Goal: Task Accomplishment & Management: Complete application form

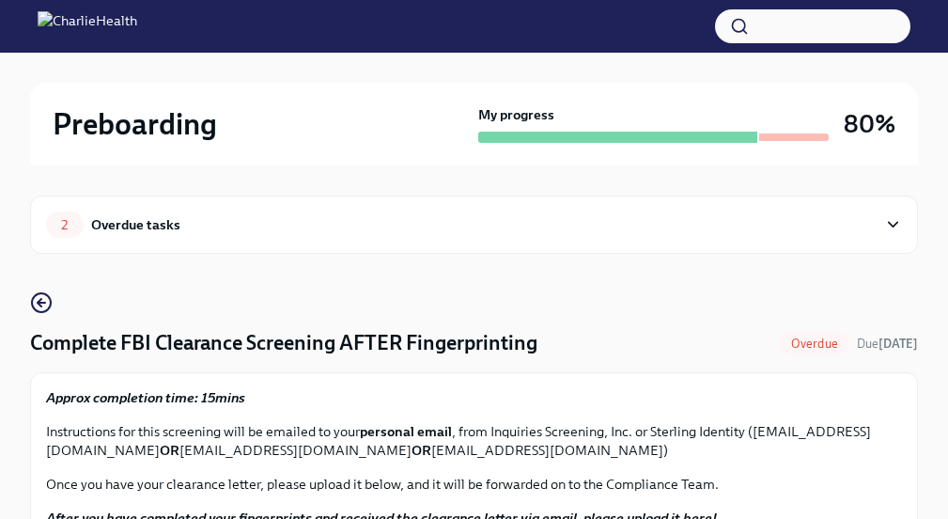
scroll to position [161, 0]
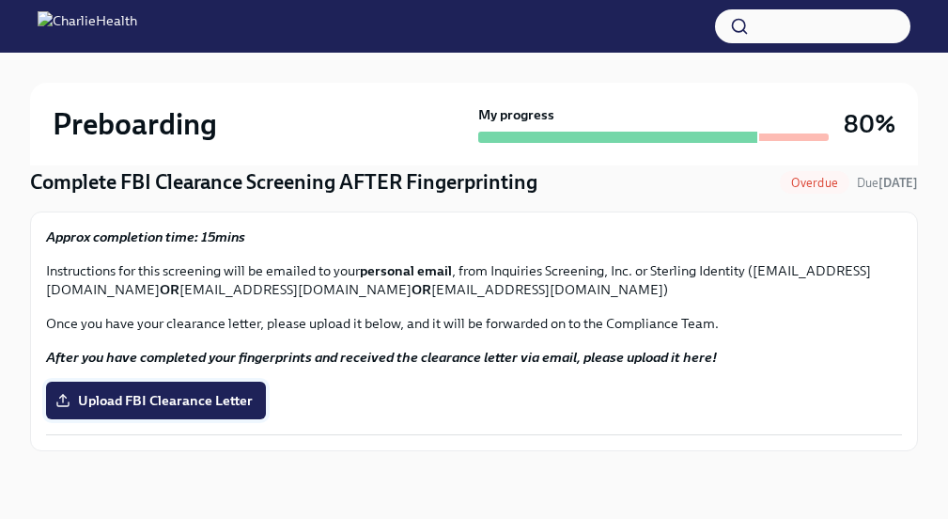
click at [238, 272] on span "Upload FBI Clearance Letter" at bounding box center [156, 400] width 194 height 19
click at [0, 0] on input "Upload FBI Clearance Letter" at bounding box center [0, 0] width 0 height 0
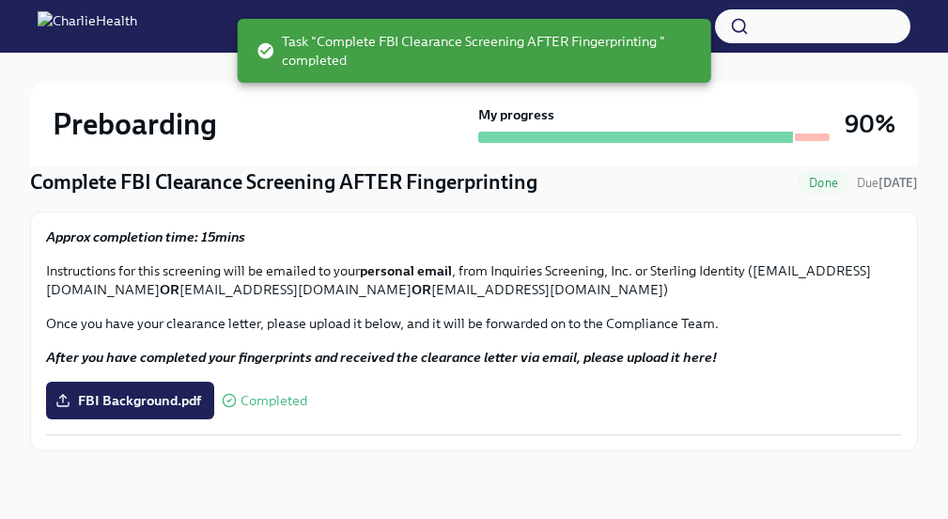
click at [471, 77] on div at bounding box center [474, 68] width 888 height 30
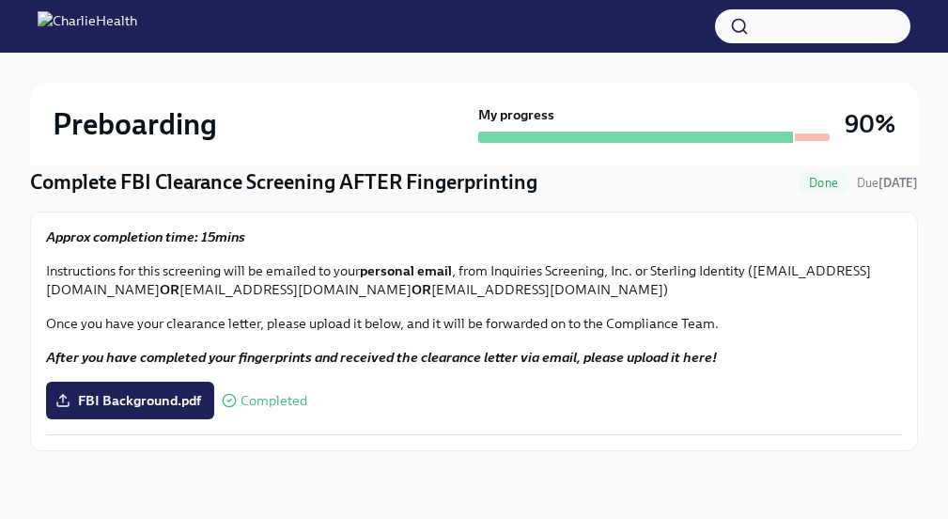
click at [137, 24] on img at bounding box center [88, 26] width 100 height 30
click at [50, 30] on img at bounding box center [88, 26] width 100 height 30
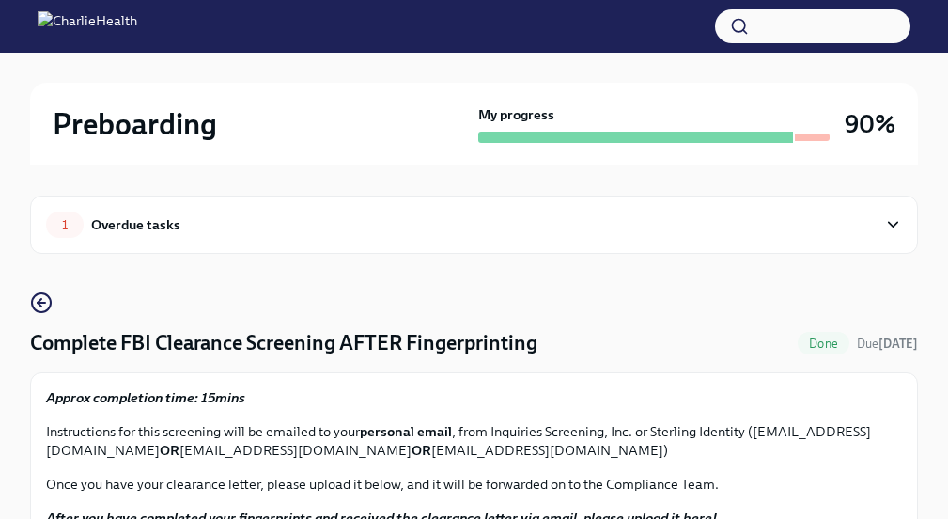
click at [168, 224] on div "Overdue tasks" at bounding box center [135, 224] width 89 height 21
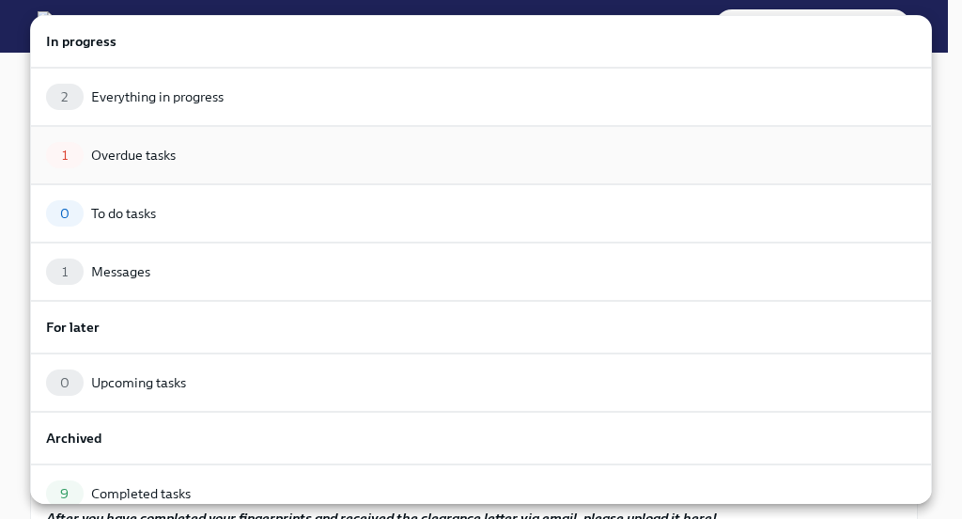
click at [471, 160] on div "1 Overdue tasks" at bounding box center [481, 155] width 870 height 26
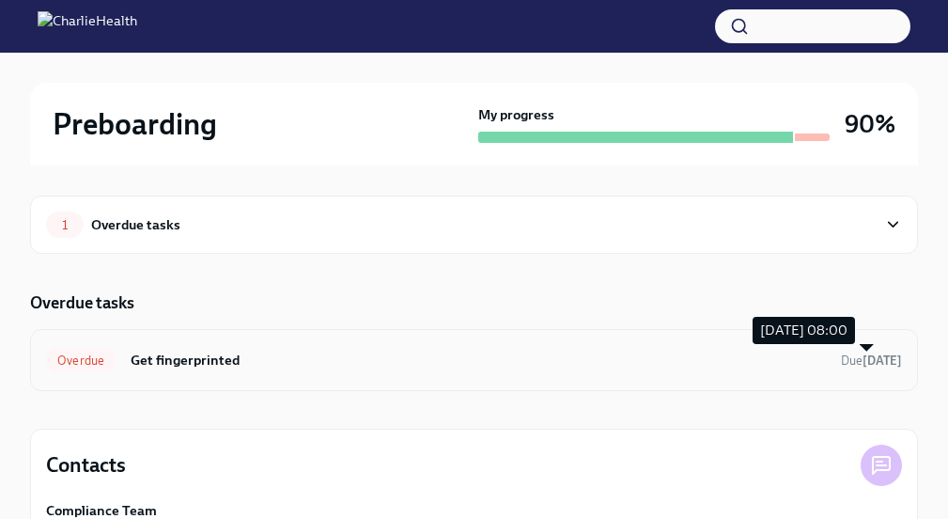
click at [471, 272] on strong "[DATE]" at bounding box center [881, 360] width 39 height 14
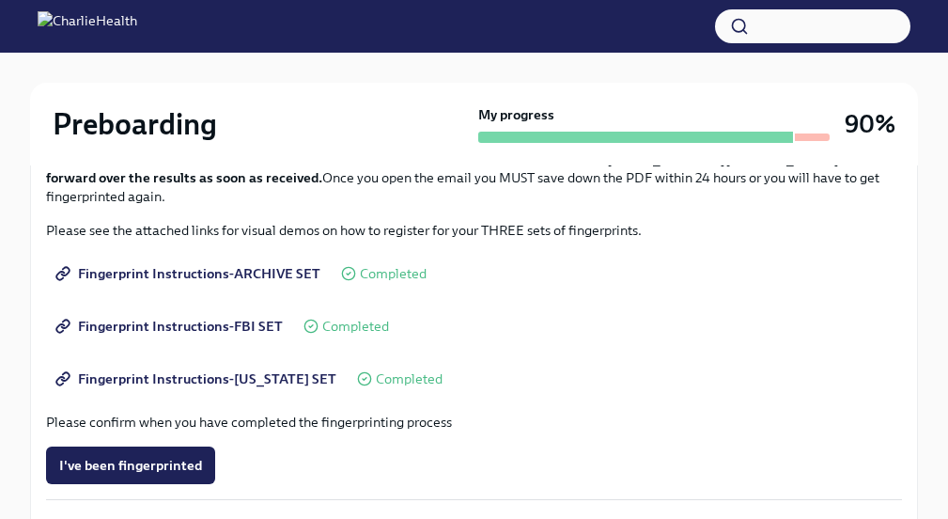
scroll to position [565, 0]
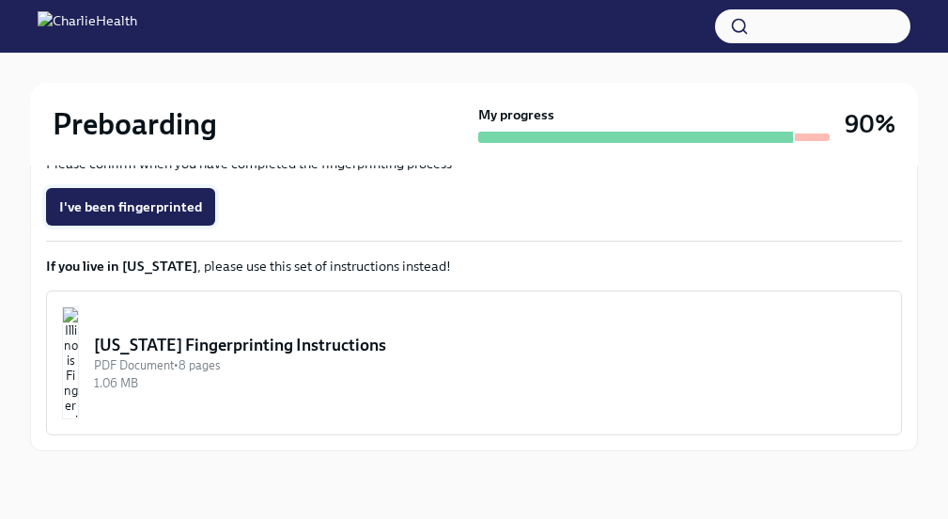
click at [181, 217] on button "I've been fingerprinted" at bounding box center [130, 207] width 169 height 38
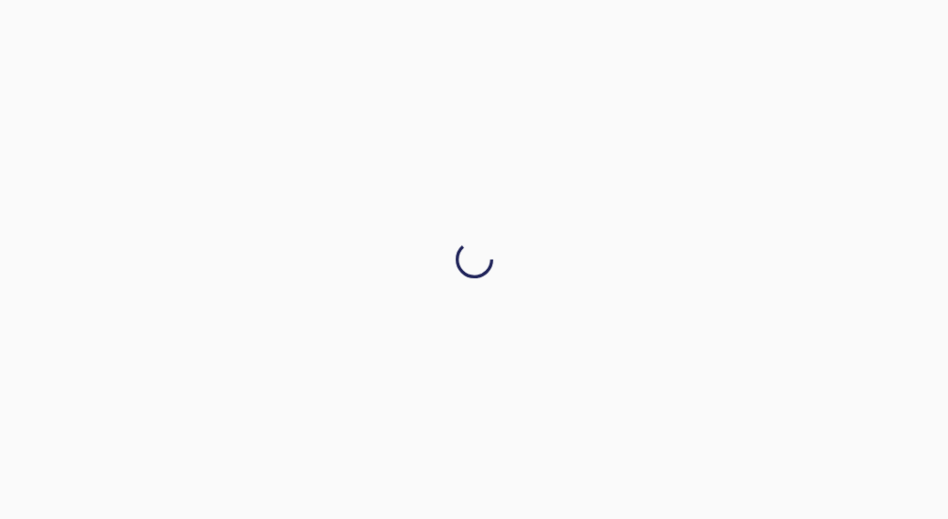
scroll to position [0, 0]
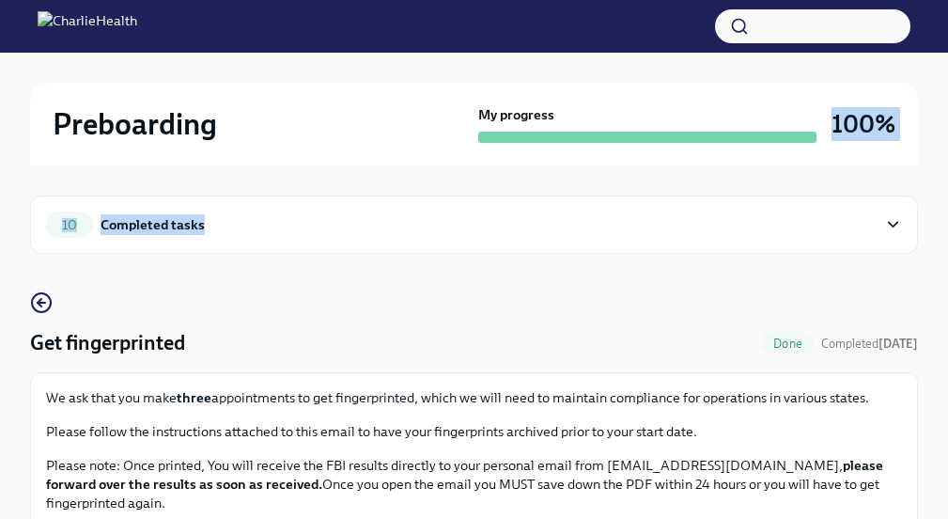
drag, startPoint x: 947, startPoint y: 101, endPoint x: 936, endPoint y: 205, distance: 104.9
click at [471, 197] on div "10 Completed tasks" at bounding box center [474, 224] width 888 height 58
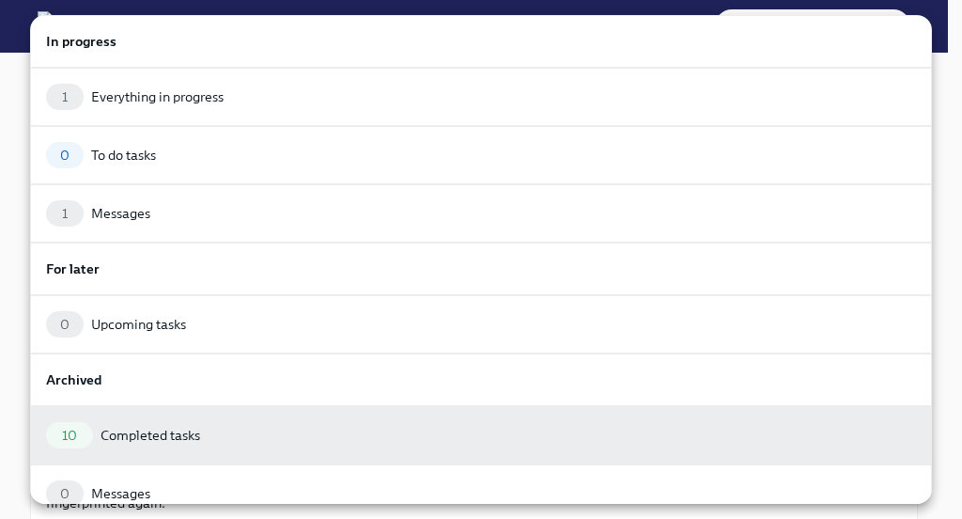
click at [471, 245] on div "For later" at bounding box center [481, 268] width 902 height 53
